Goal: Find specific fact: Find specific fact

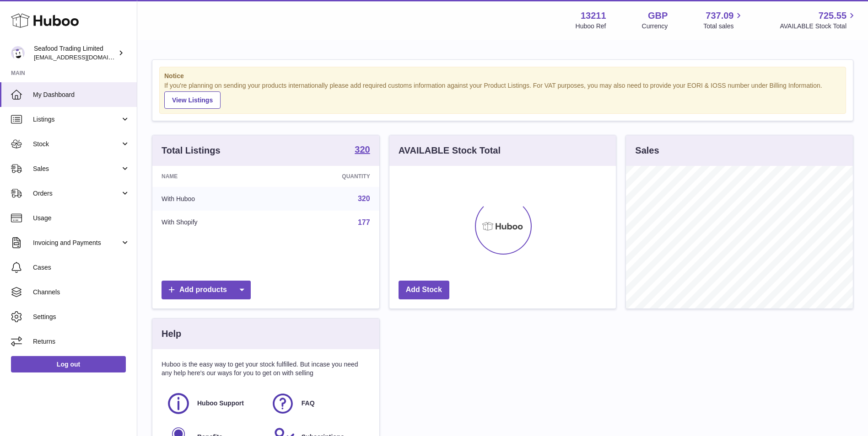
scroll to position [143, 226]
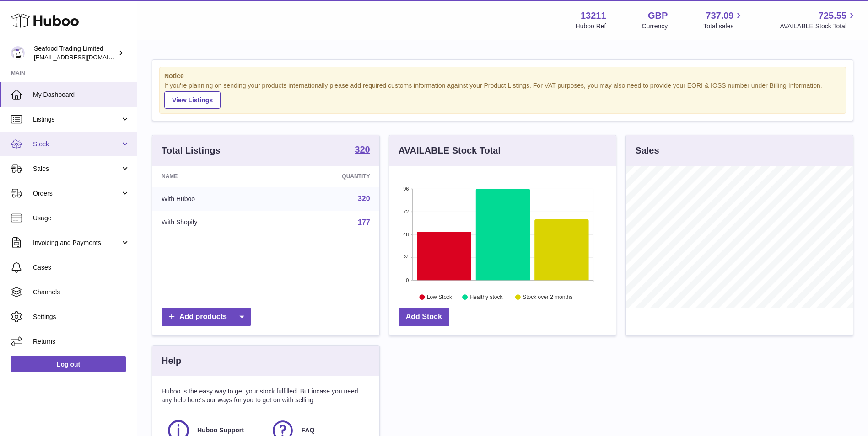
click at [62, 140] on span "Stock" at bounding box center [76, 144] width 87 height 9
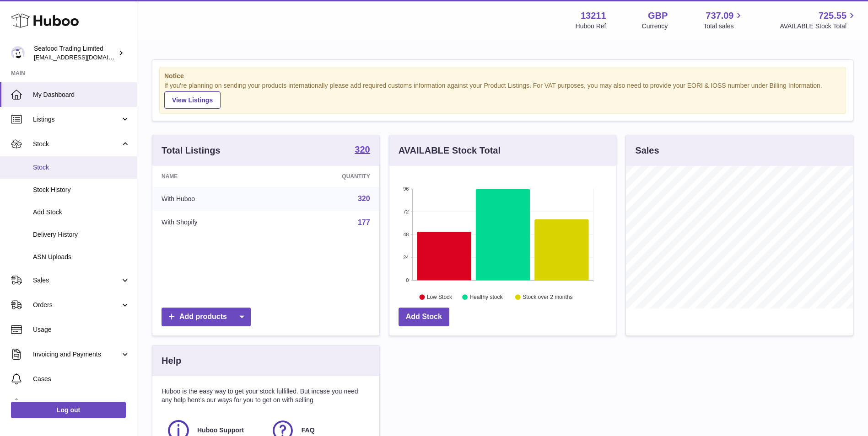
click at [64, 166] on span "Stock" at bounding box center [81, 167] width 97 height 9
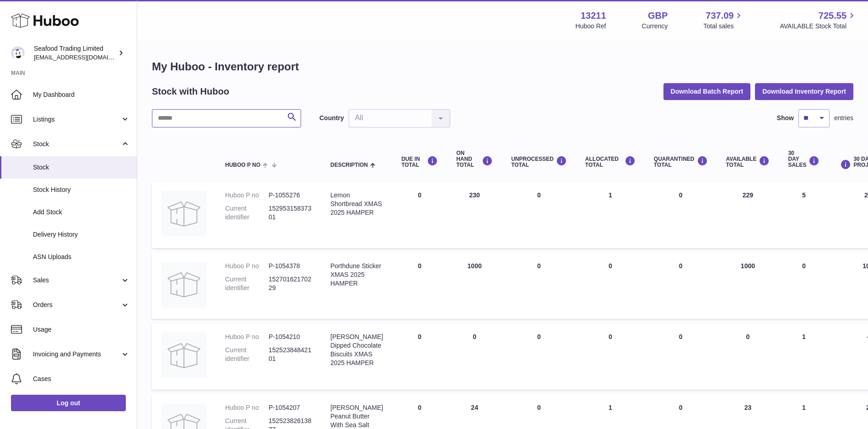
click at [232, 122] on input "text" at bounding box center [226, 118] width 149 height 18
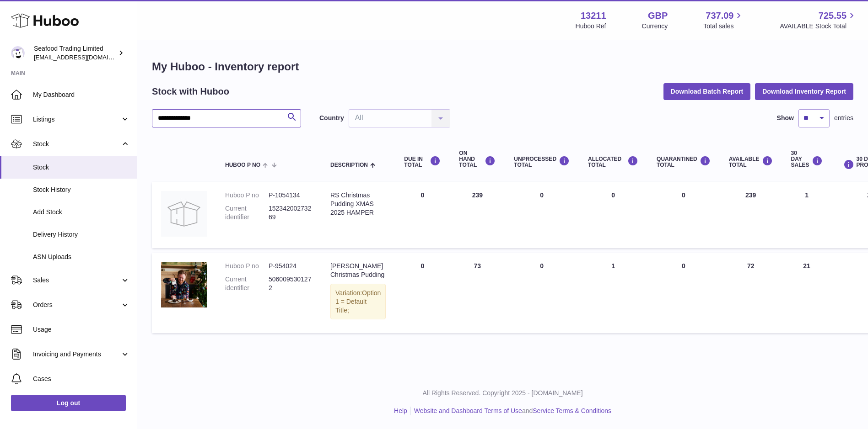
type input "**********"
drag, startPoint x: 370, startPoint y: 234, endPoint x: 324, endPoint y: 197, distance: 59.1
click at [324, 197] on td "Description RS Christmas Pudding XMAS 2025 HAMPER" at bounding box center [358, 215] width 74 height 66
drag, startPoint x: 324, startPoint y: 197, endPoint x: 380, endPoint y: 207, distance: 57.1
drag, startPoint x: 380, startPoint y: 207, endPoint x: 351, endPoint y: 230, distance: 37.1
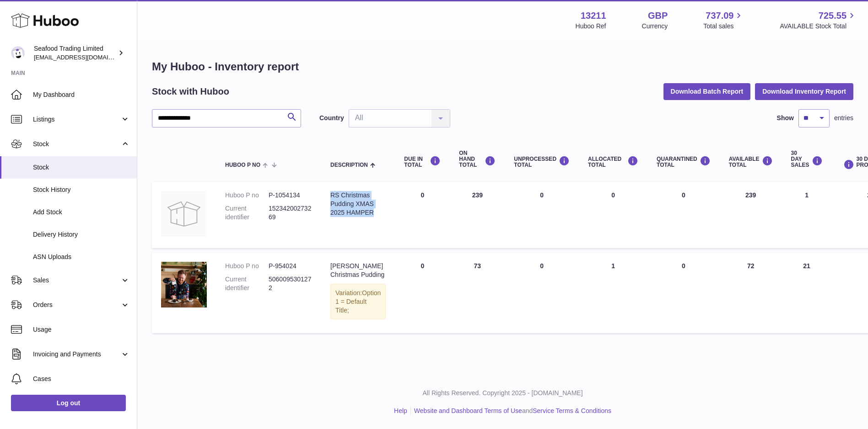
click at [351, 230] on td "Description RS Christmas Pudding XMAS 2025 HAMPER" at bounding box center [358, 215] width 74 height 66
click at [291, 198] on dd "P-1054134" at bounding box center [289, 195] width 43 height 9
copy dd "1054134"
